Goal: Information Seeking & Learning: Learn about a topic

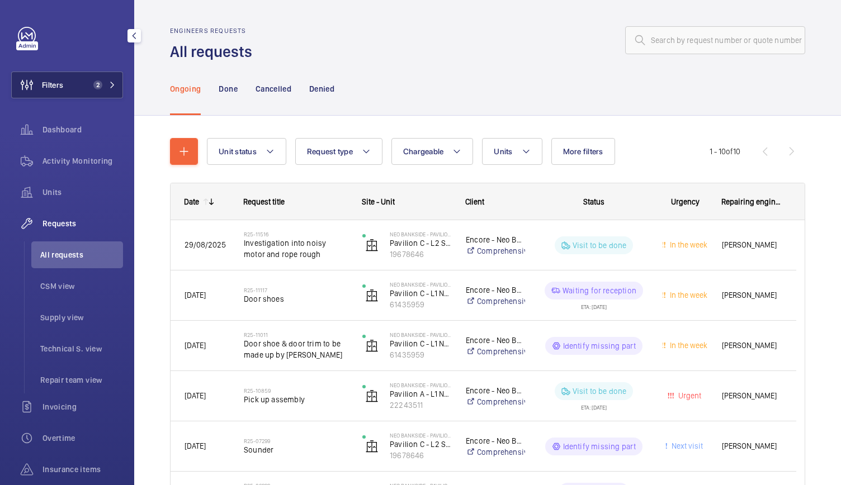
click at [93, 87] on span "2" at bounding box center [97, 85] width 9 height 9
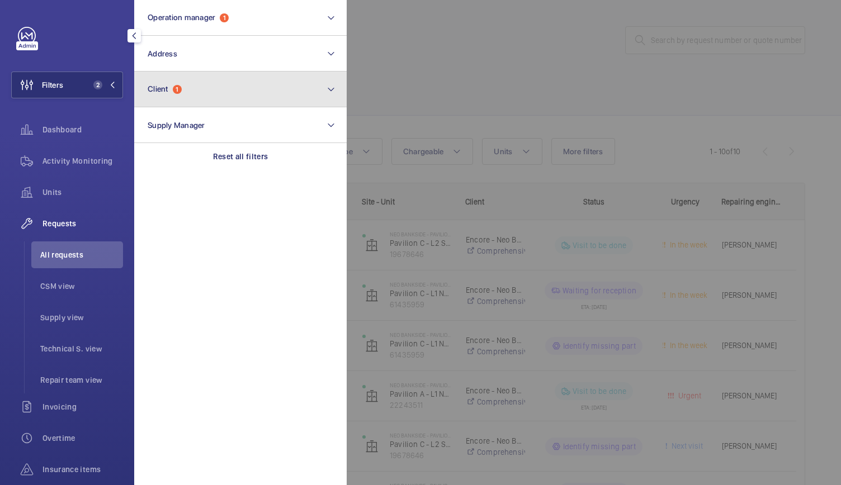
click at [164, 100] on button "Client 1" at bounding box center [240, 90] width 212 height 36
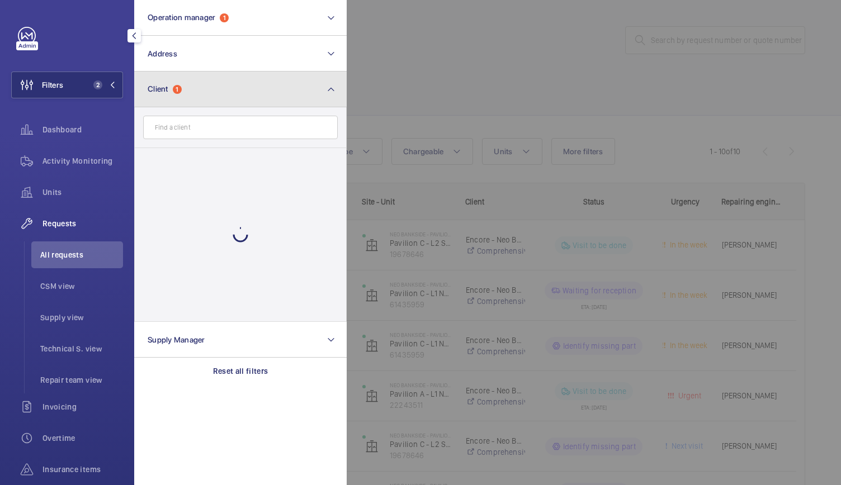
click at [164, 100] on button "Client 1" at bounding box center [240, 90] width 212 height 36
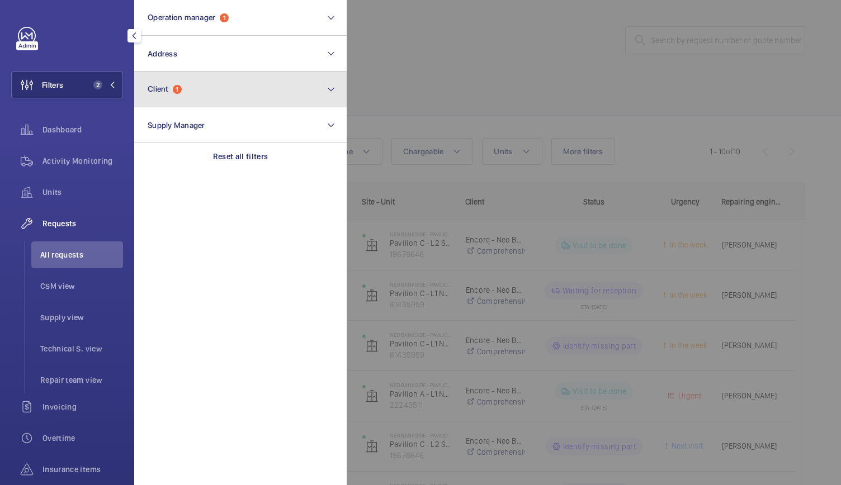
click at [167, 93] on span "Client 1" at bounding box center [165, 89] width 34 height 10
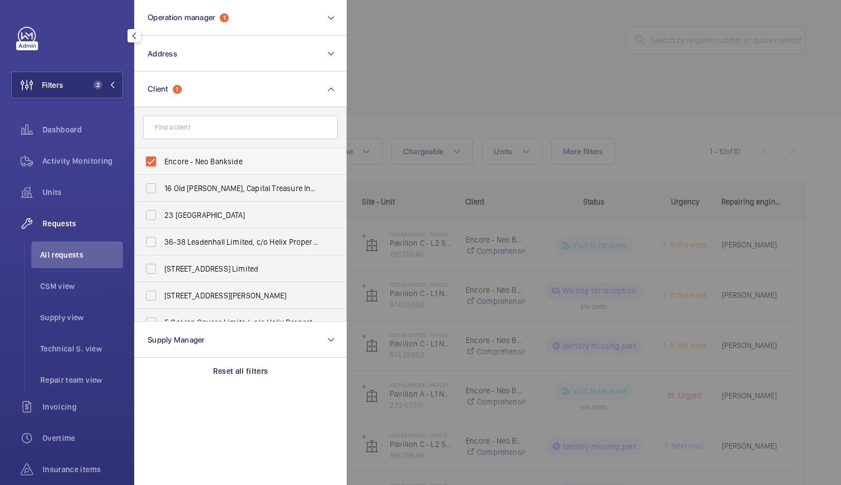
click at [149, 161] on label "Encore - Neo Bankside" at bounding box center [232, 161] width 195 height 27
click at [149, 161] on input "Encore - Neo Bankside" at bounding box center [151, 161] width 22 height 22
checkbox input "false"
click at [166, 135] on input "text" at bounding box center [240, 127] width 195 height 23
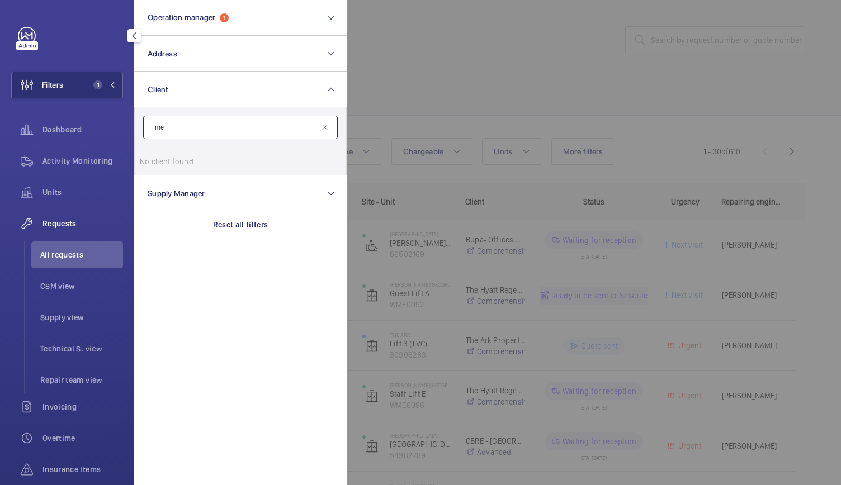
type input "m"
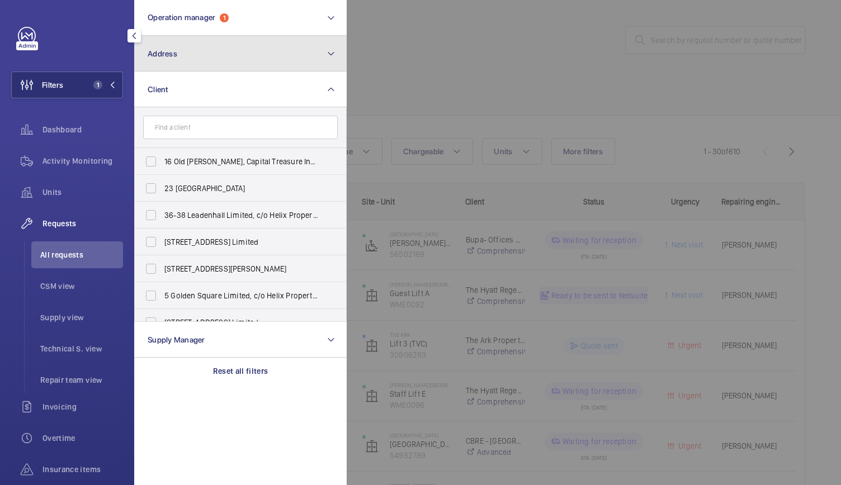
click at [234, 62] on button "Address" at bounding box center [240, 54] width 212 height 36
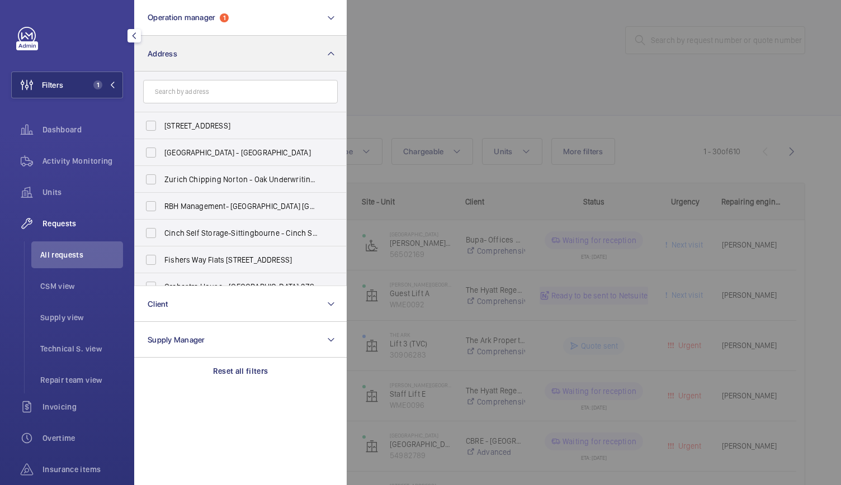
type input "n"
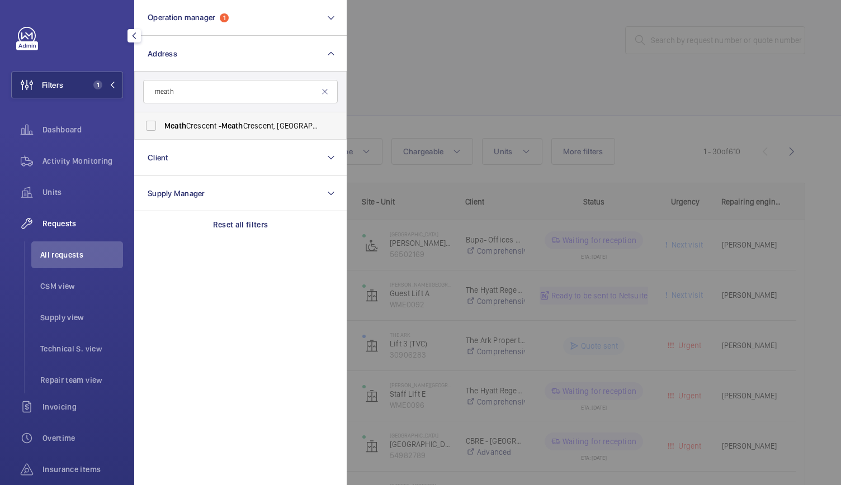
type input "meath"
click at [191, 134] on label "Meath Crescent - [GEOGRAPHIC_DATA]" at bounding box center [232, 125] width 195 height 27
click at [162, 134] on input "Meath Crescent - [GEOGRAPHIC_DATA]" at bounding box center [151, 126] width 22 height 22
checkbox input "true"
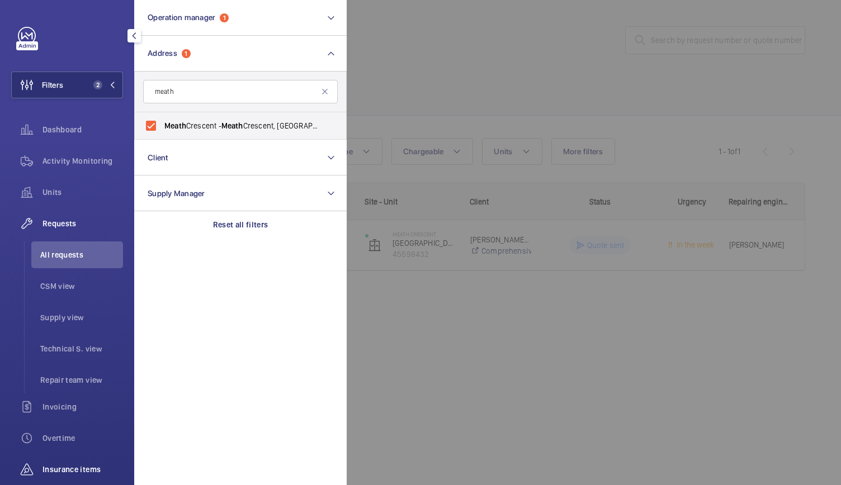
click at [80, 461] on div "Insurance items" at bounding box center [67, 469] width 112 height 27
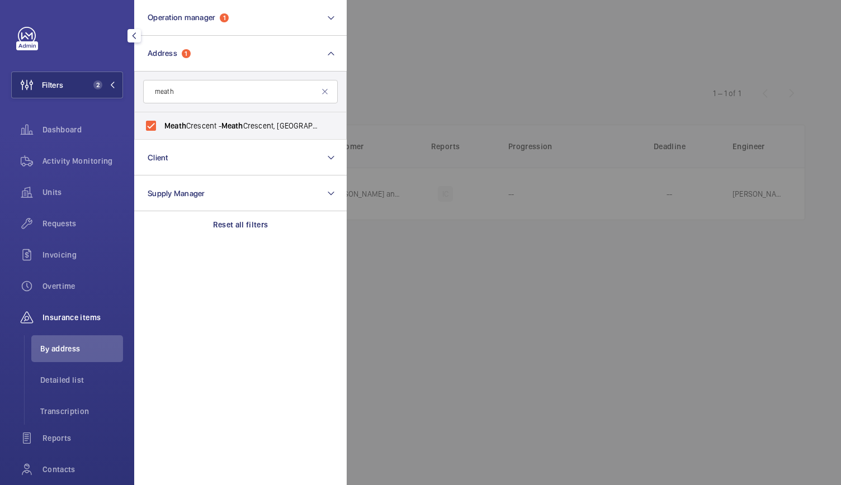
click at [504, 106] on div at bounding box center [767, 242] width 841 height 485
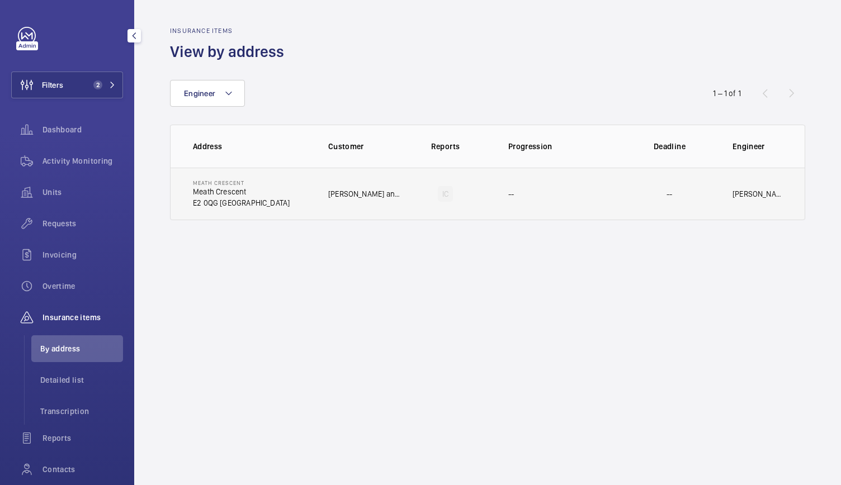
click at [522, 205] on td "--" at bounding box center [557, 194] width 134 height 53
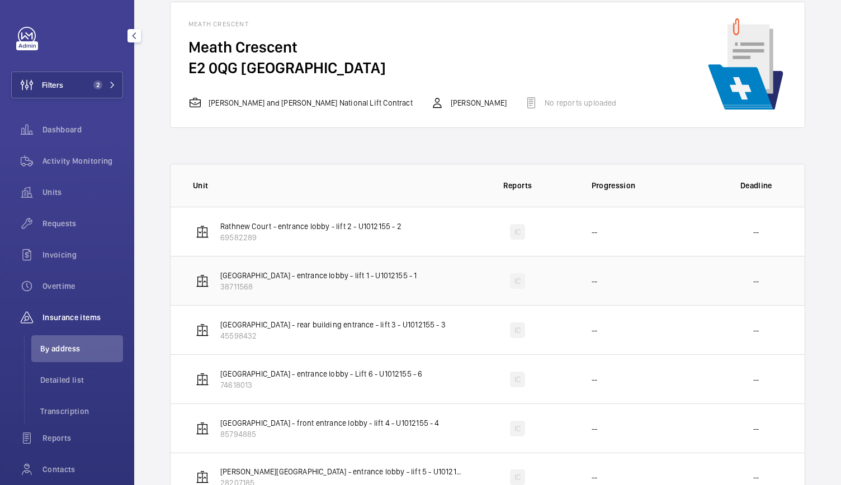
scroll to position [55, 0]
click at [359, 244] on td "Rathnew Court - entrance lobby - lift 2 - U1012155 - 2 69582289" at bounding box center [316, 230] width 291 height 49
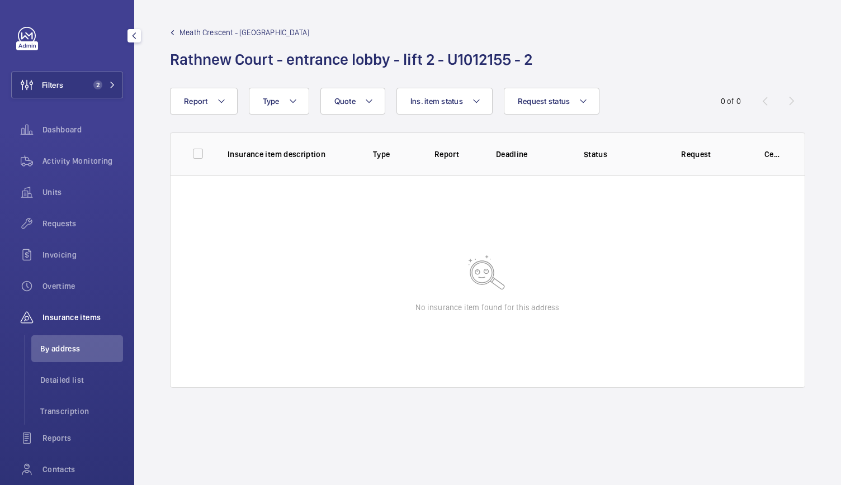
click at [273, 30] on span "Meath Crescent - [GEOGRAPHIC_DATA]" at bounding box center [244, 32] width 130 height 11
